Goal: Task Accomplishment & Management: Manage account settings

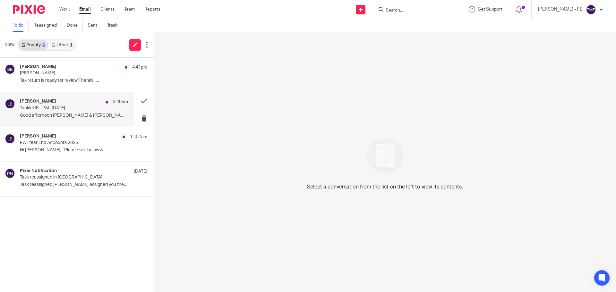
click at [58, 116] on p "Good afternoon Scott & Ashley, Happy..." at bounding box center [74, 115] width 108 height 5
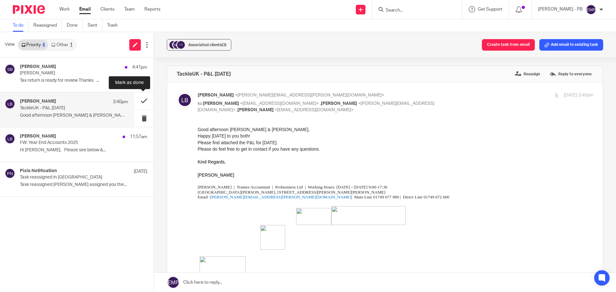
click at [146, 101] on button at bounding box center [143, 100] width 19 height 17
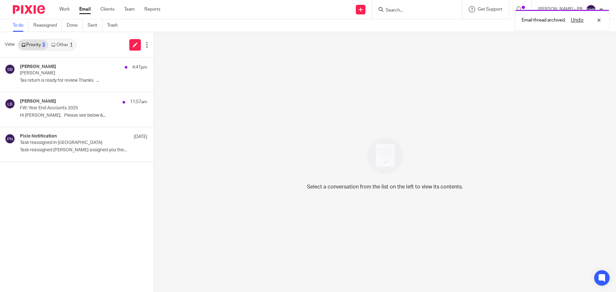
click at [66, 47] on link "Other 1" at bounding box center [61, 45] width 27 height 10
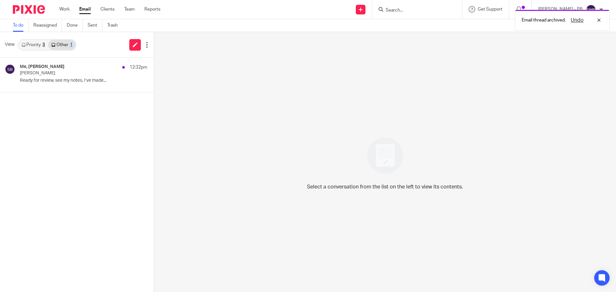
click at [28, 47] on link "Priority 3" at bounding box center [33, 45] width 30 height 10
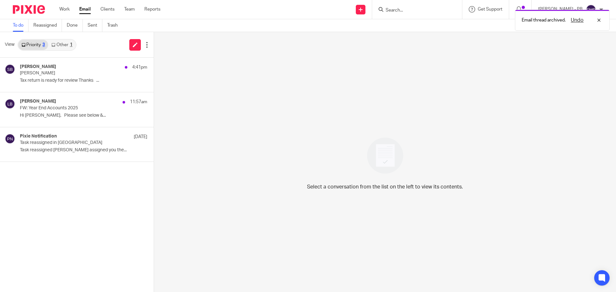
drag, startPoint x: 403, startPoint y: 12, endPoint x: 408, endPoint y: 13, distance: 5.4
click at [405, 12] on div "Email thread archived. Undo" at bounding box center [459, 18] width 302 height 24
click at [413, 11] on div "Email thread archived. Undo" at bounding box center [459, 18] width 302 height 24
click at [403, 8] on div "Email thread archived. Undo" at bounding box center [459, 18] width 302 height 24
click at [600, 22] on div "Undo" at bounding box center [584, 20] width 37 height 8
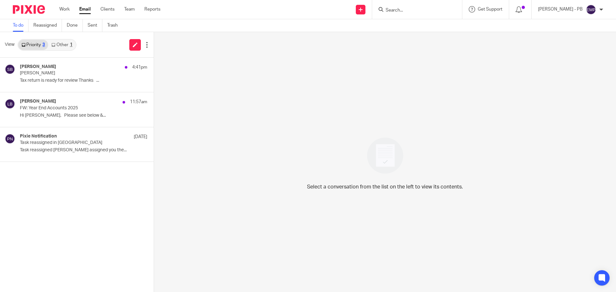
click at [407, 10] on input "Search" at bounding box center [414, 11] width 58 height 6
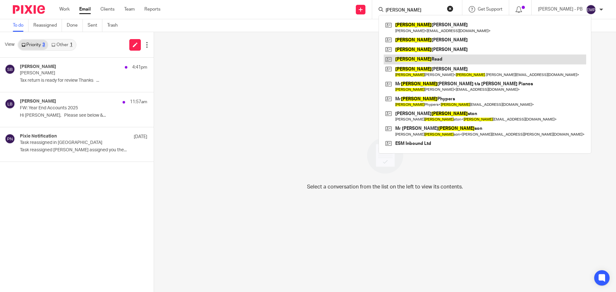
type input "john"
click at [443, 61] on link at bounding box center [485, 60] width 202 height 10
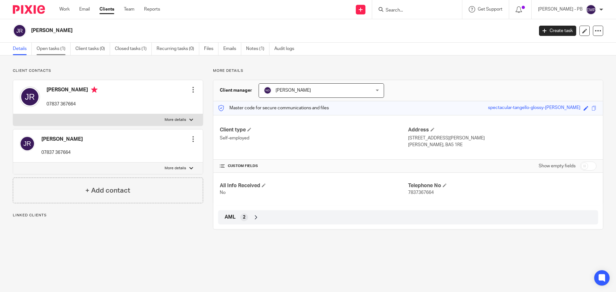
click at [59, 51] on link "Open tasks (1)" at bounding box center [54, 49] width 34 height 13
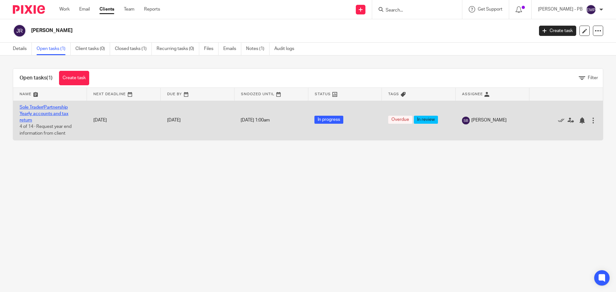
click at [46, 109] on link "Sole Trader/Partnership Yearly accounts and tax return" at bounding box center [44, 114] width 49 height 18
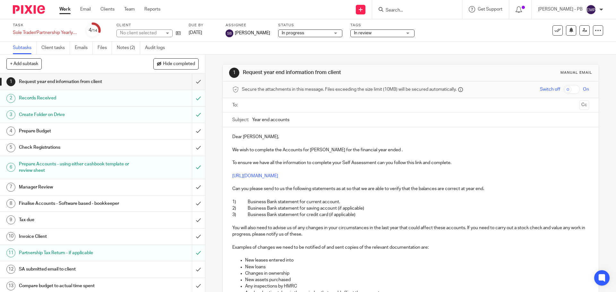
scroll to position [25, 0]
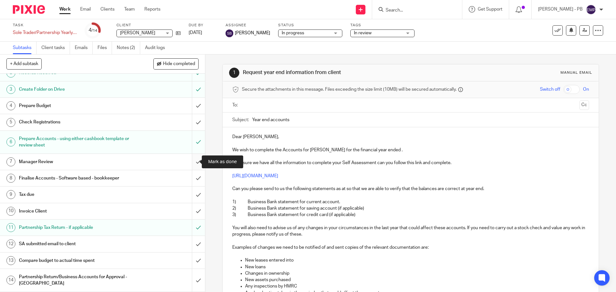
click at [192, 159] on input "submit" at bounding box center [102, 162] width 205 height 16
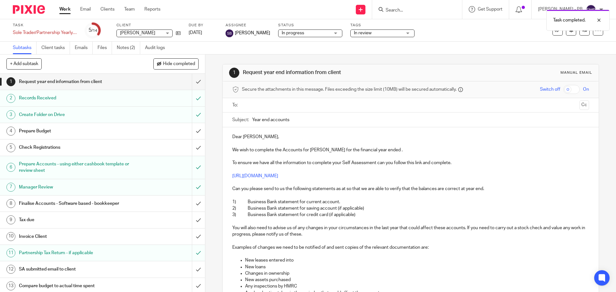
click at [54, 187] on h1 "Manager Review" at bounding box center [74, 188] width 111 height 10
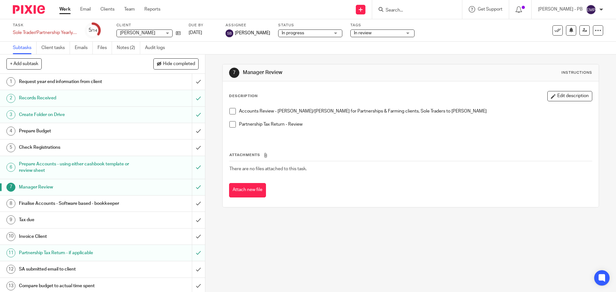
click at [231, 111] on span at bounding box center [232, 111] width 6 height 6
click at [354, 33] on span "In review" at bounding box center [363, 33] width 18 height 4
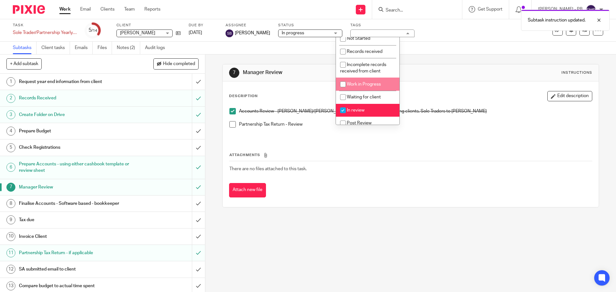
scroll to position [32, 0]
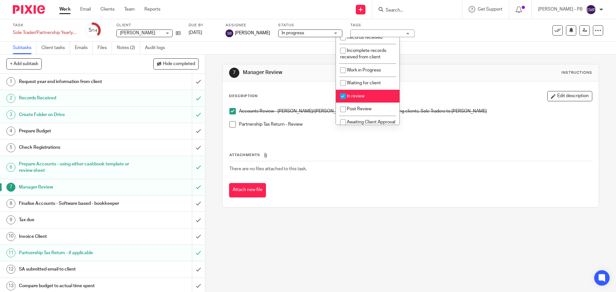
click at [353, 97] on span "In review" at bounding box center [356, 96] width 18 height 4
checkbox input "false"
click at [355, 106] on li "Post Review" at bounding box center [368, 109] width 64 height 13
checkbox input "true"
click at [216, 79] on div "7 Manager Review Instructions Description Edit description Accounts Review - [P…" at bounding box center [410, 174] width 411 height 238
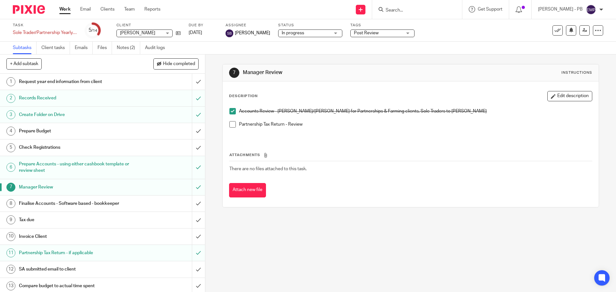
click at [85, 5] on div "Work Email Clients Team Reports Work Email Clients Team Reports Settings" at bounding box center [111, 9] width 117 height 19
click at [85, 9] on link "Email" at bounding box center [85, 9] width 11 height 6
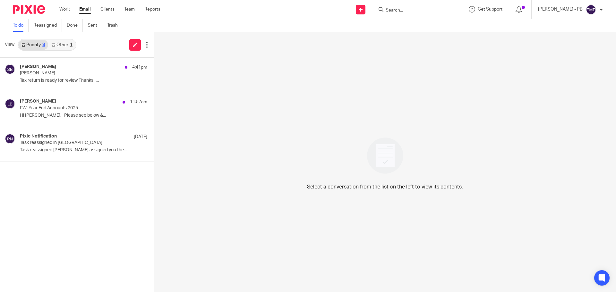
click at [70, 42] on link "Other 1" at bounding box center [61, 45] width 27 height 10
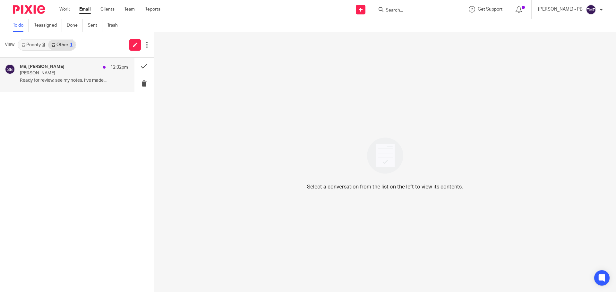
click at [68, 69] on div "Me, Sonia Bird 12:32pm" at bounding box center [74, 67] width 108 height 6
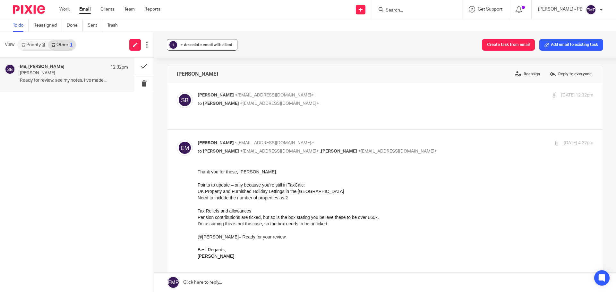
click at [192, 47] on span "+ Associate email with client" at bounding box center [207, 45] width 52 height 4
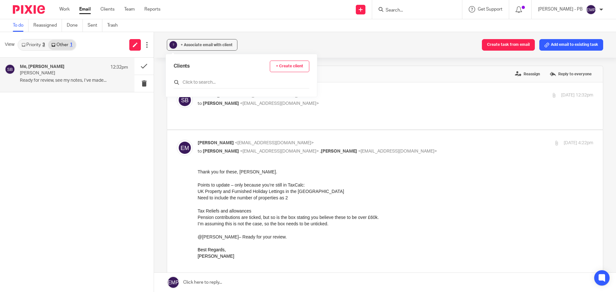
click at [201, 84] on input "text" at bounding box center [242, 82] width 136 height 6
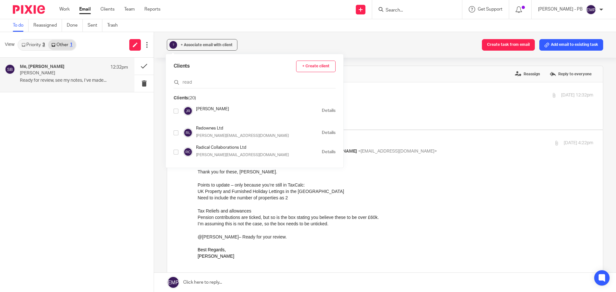
type input "read"
click at [177, 111] on input "checkbox" at bounding box center [176, 111] width 5 height 5
checkbox input "true"
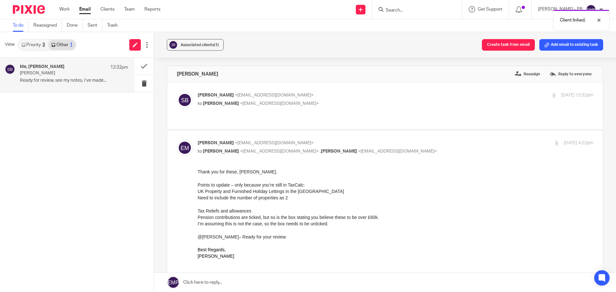
click at [157, 71] on div "Associated clients (1) Create task from email Add email to existing task John R…" at bounding box center [385, 162] width 462 height 260
click at [140, 64] on button at bounding box center [143, 66] width 19 height 17
